Goal: Transaction & Acquisition: Purchase product/service

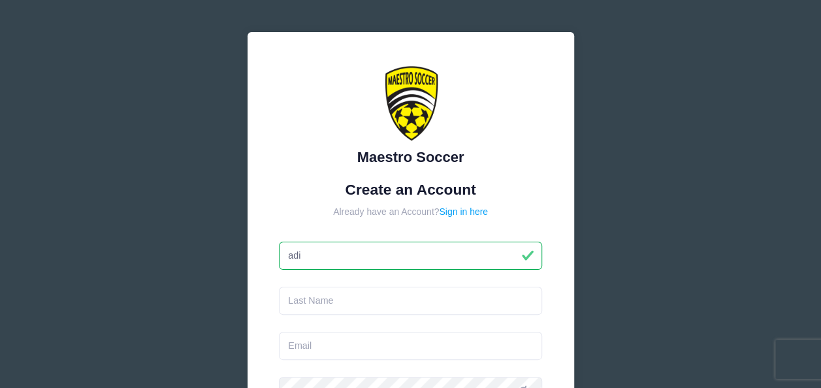
type input "adi"
click at [391, 295] on input "text" at bounding box center [410, 301] width 263 height 28
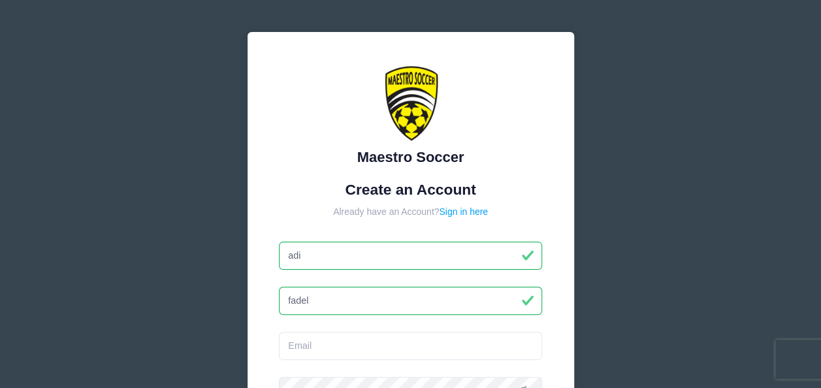
type input "fadel"
click at [366, 343] on input "email" at bounding box center [410, 346] width 263 height 28
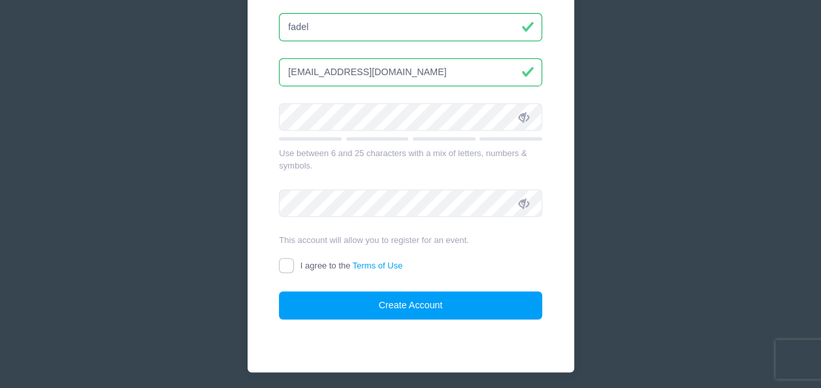
scroll to position [320, 0]
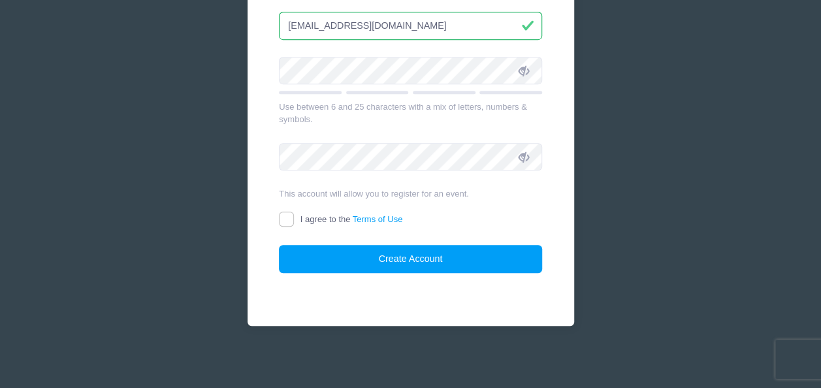
type input "[EMAIL_ADDRESS][DOMAIN_NAME]"
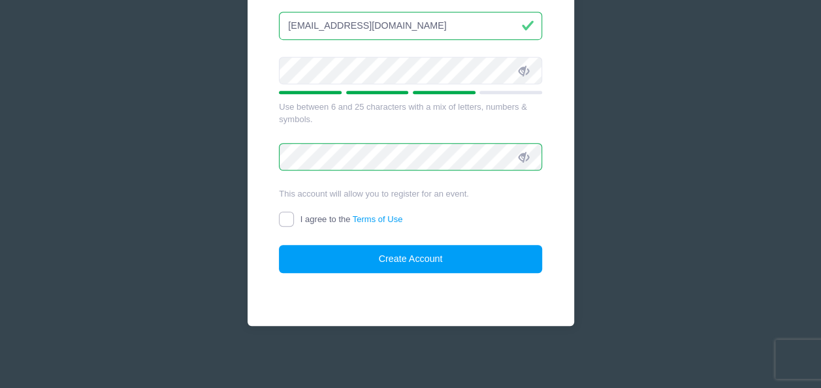
click at [289, 217] on input "I agree to the Terms of Use" at bounding box center [286, 219] width 15 height 15
checkbox input "true"
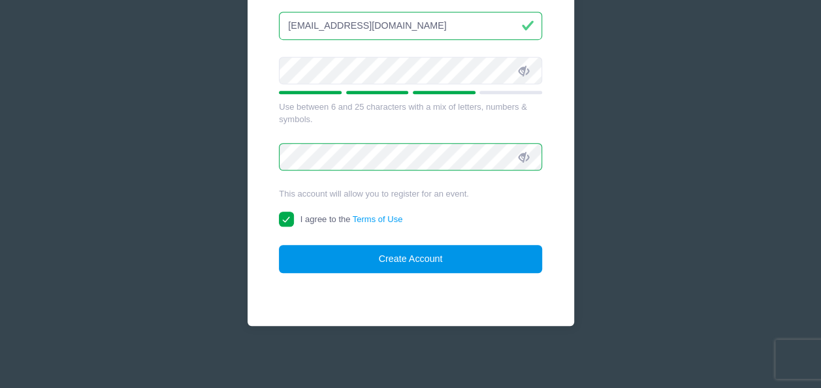
click at [352, 253] on button "Create Account" at bounding box center [410, 259] width 263 height 28
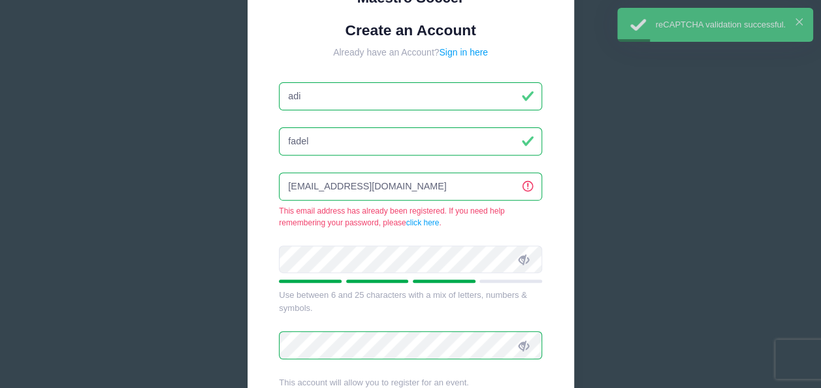
scroll to position [115, 0]
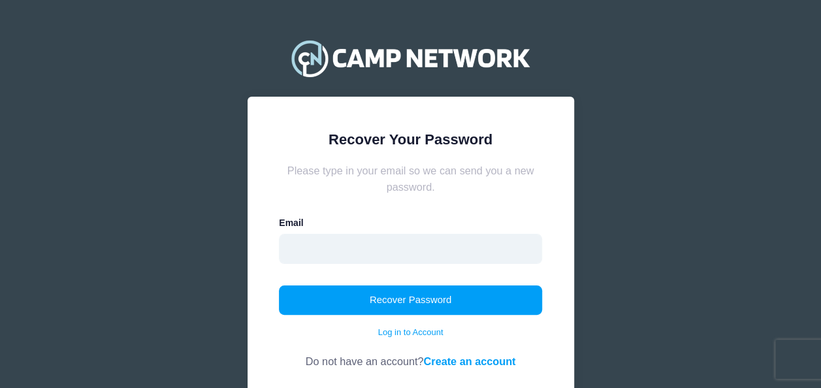
click at [365, 244] on input "email" at bounding box center [410, 249] width 263 height 30
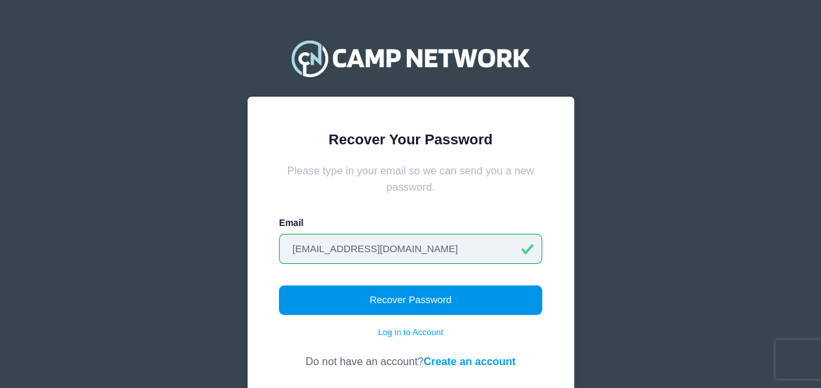
type input "[EMAIL_ADDRESS][DOMAIN_NAME]"
click at [393, 301] on button "Recover Password" at bounding box center [410, 301] width 263 height 30
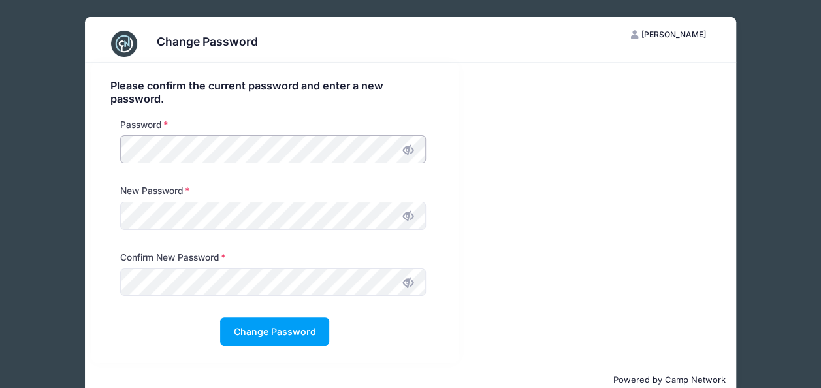
click at [105, 144] on div "Password" at bounding box center [275, 151] width 342 height 67
click at [252, 328] on button "Change Password" at bounding box center [274, 332] width 109 height 28
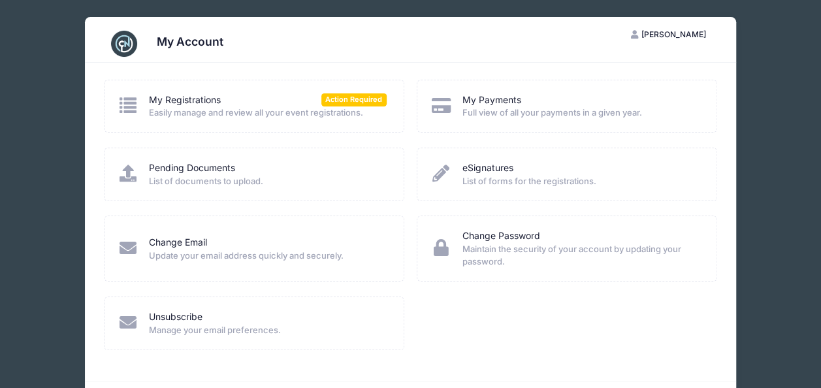
click at [278, 103] on div "My Registrations Action Required" at bounding box center [268, 100] width 238 height 14
click at [128, 106] on icon at bounding box center [129, 105] width 22 height 17
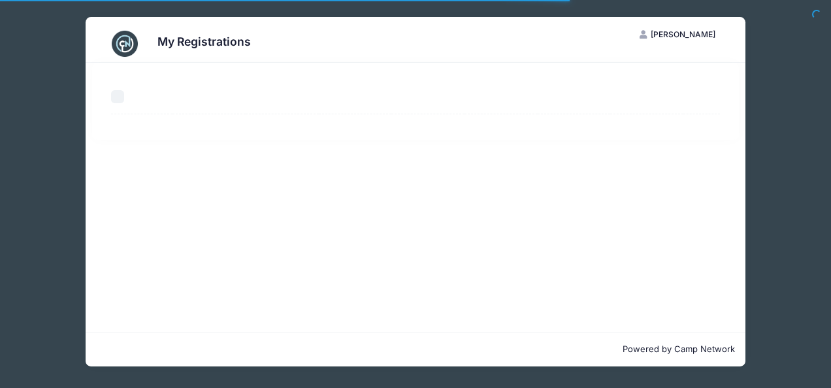
select select "50"
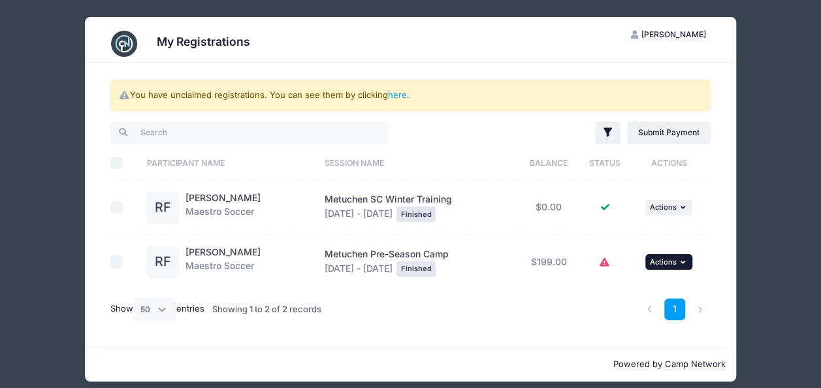
click at [662, 261] on span "Actions" at bounding box center [663, 261] width 27 height 9
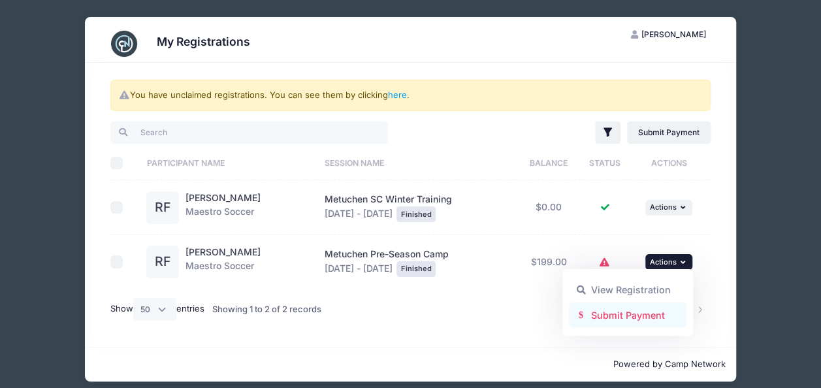
click at [627, 314] on link "Submit Payment" at bounding box center [628, 315] width 118 height 25
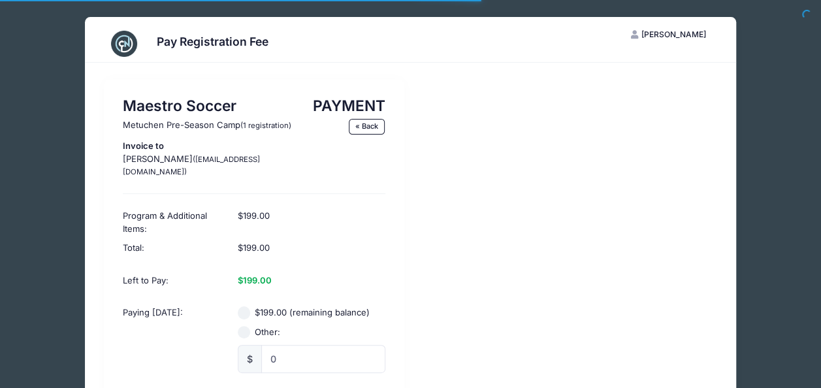
scroll to position [120, 0]
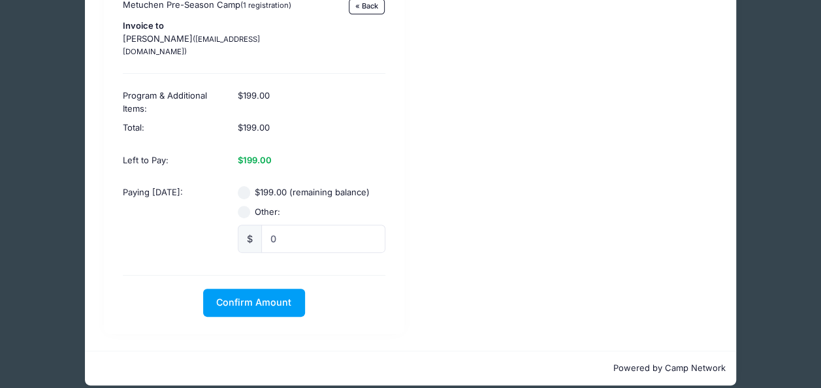
click at [247, 186] on div "$199.00 (remaining balance)" at bounding box center [312, 192] width 148 height 13
click at [246, 186] on input "$199.00 (remaining balance)" at bounding box center [244, 192] width 13 height 13
radio input "true"
click at [251, 297] on span "Confirm Amount" at bounding box center [253, 302] width 75 height 11
click at [272, 144] on div "$199.00" at bounding box center [311, 160] width 160 height 33
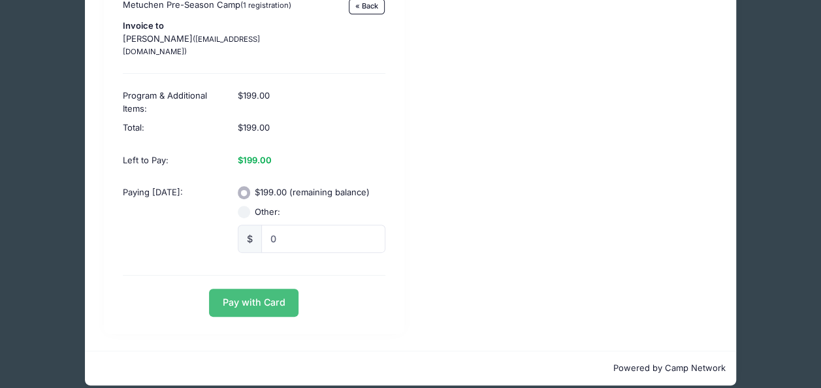
click at [261, 289] on button "Pay with Card" at bounding box center [254, 303] width 90 height 28
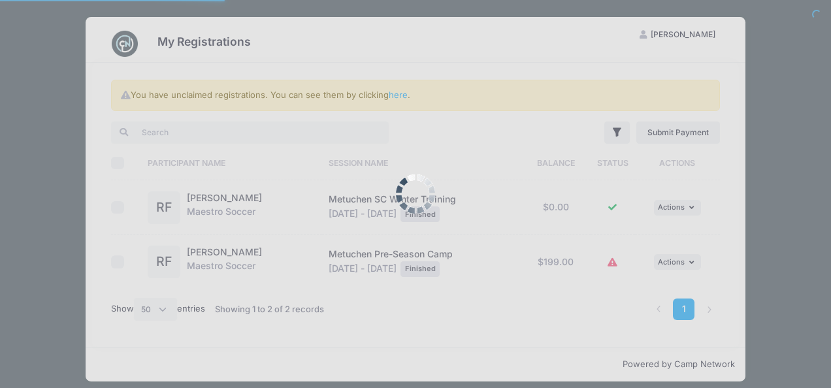
select select "50"
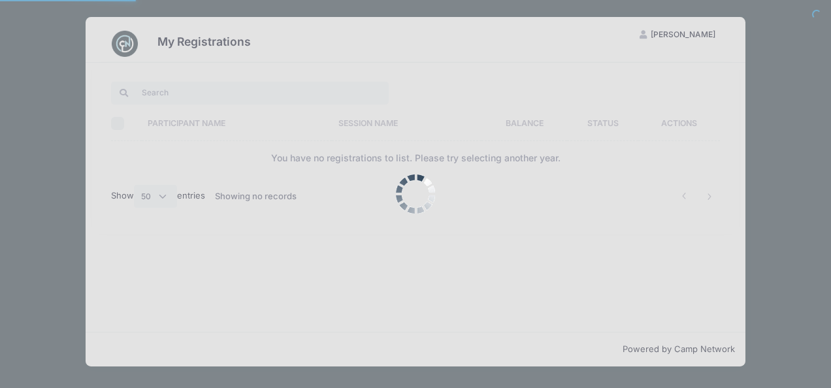
select select "50"
